Goal: Book appointment/travel/reservation

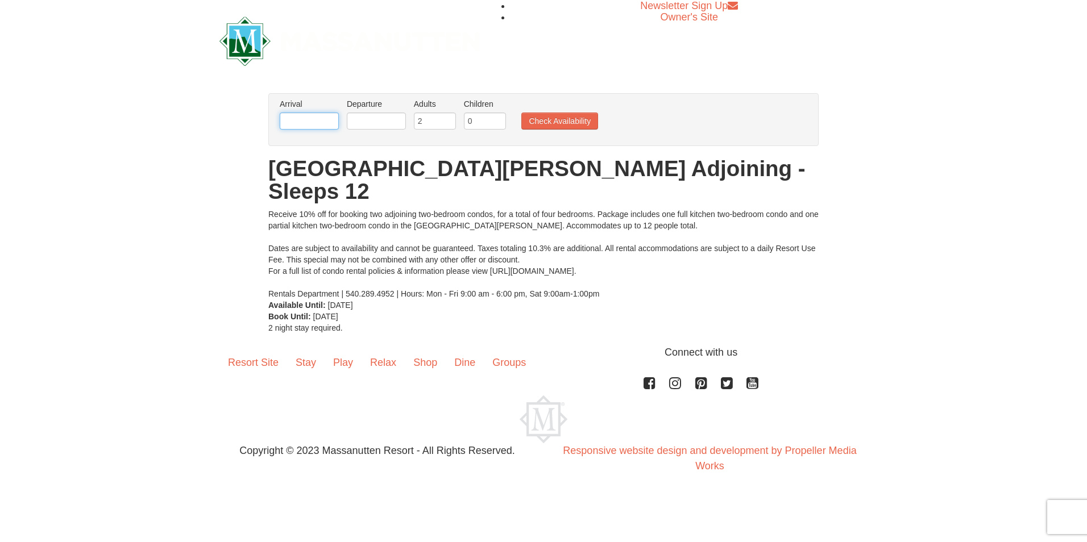
click at [306, 122] on input "text" at bounding box center [309, 121] width 59 height 17
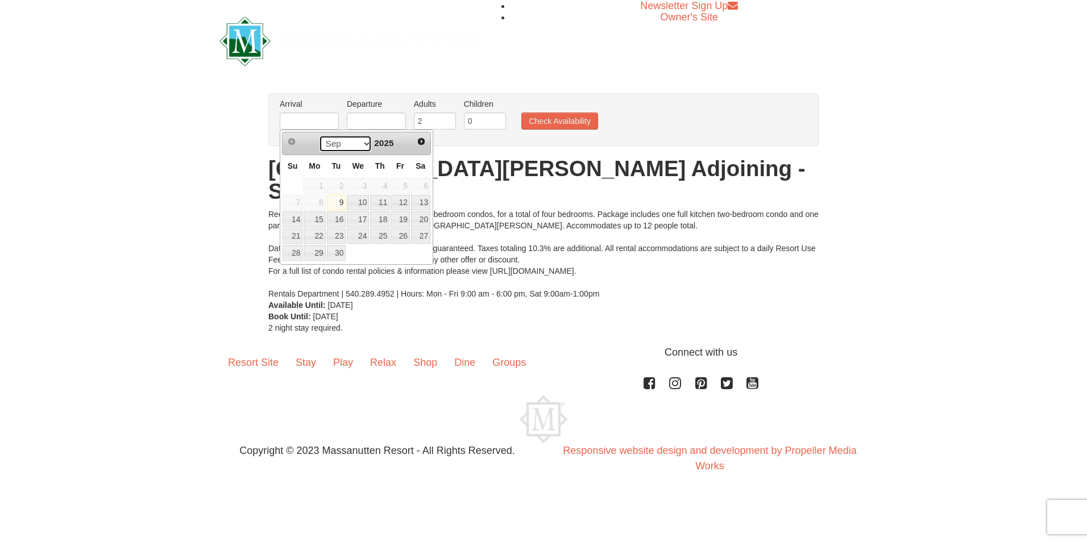
click at [363, 144] on select "Sep Oct Nov Dec" at bounding box center [345, 143] width 53 height 17
click at [406, 221] on link "19" at bounding box center [399, 219] width 19 height 16
type input "[DATE]"
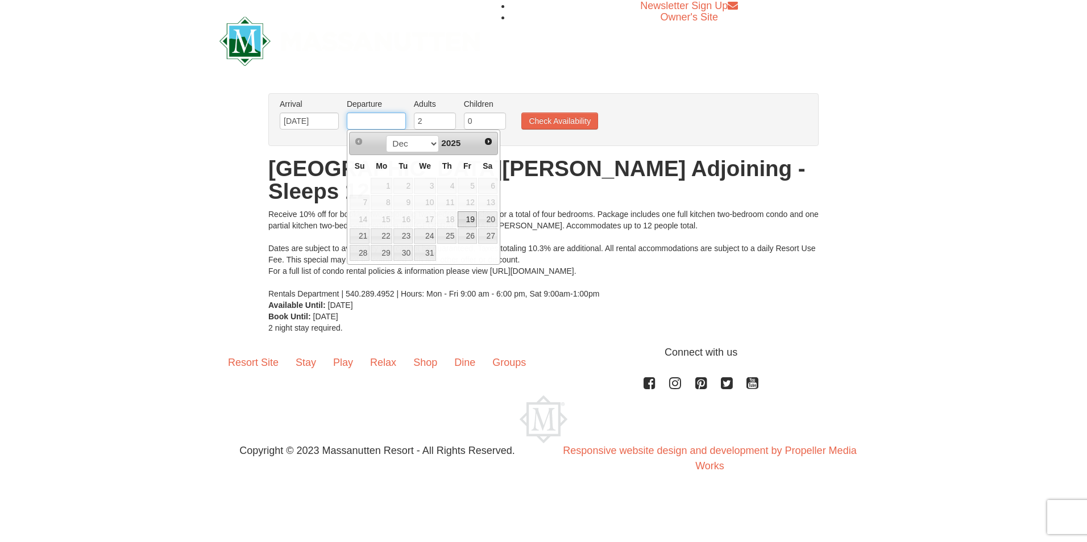
click at [378, 122] on input "text" at bounding box center [376, 121] width 59 height 17
click at [385, 236] on link "22" at bounding box center [382, 236] width 22 height 16
type input "[DATE]"
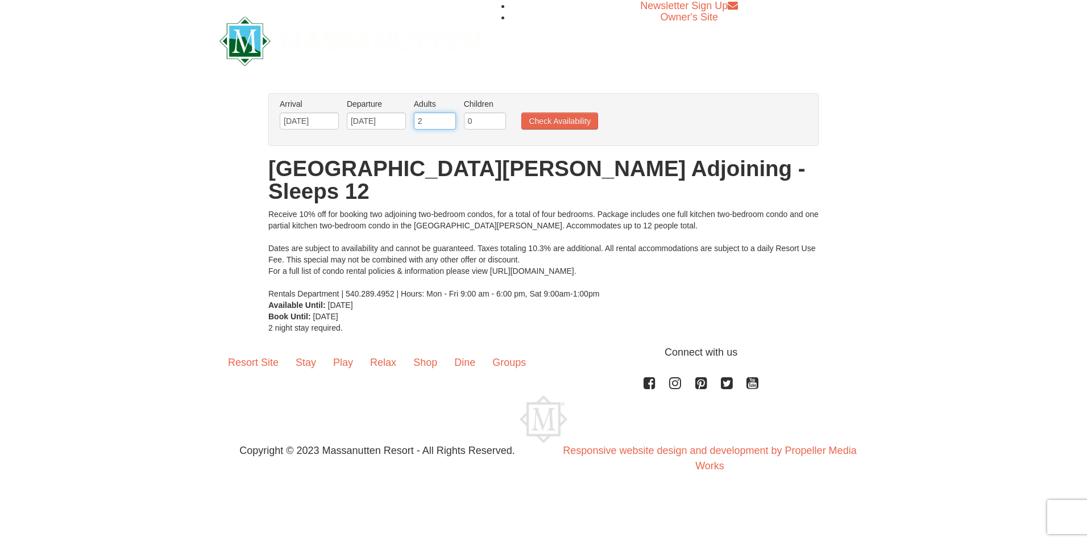
click at [438, 123] on input "2" at bounding box center [435, 121] width 42 height 17
click at [447, 118] on input "3" at bounding box center [435, 121] width 42 height 17
type input "4"
click at [447, 118] on input "4" at bounding box center [435, 121] width 42 height 17
type input "1"
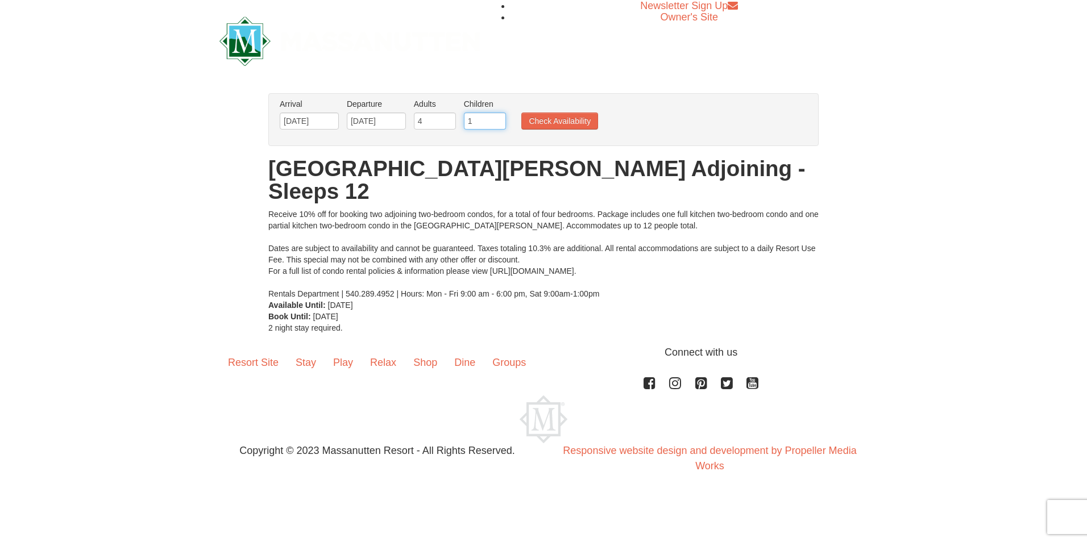
click at [497, 117] on input "1" at bounding box center [485, 121] width 42 height 17
click at [546, 117] on button "Check Availability" at bounding box center [559, 121] width 77 height 17
